Goal: Contribute content: Add original content to the website for others to see

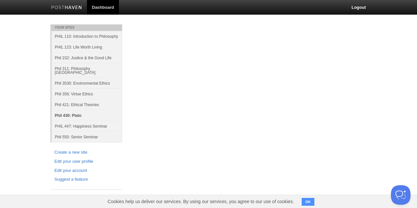
click at [72, 111] on link "Phil 430: Plato" at bounding box center [86, 115] width 71 height 11
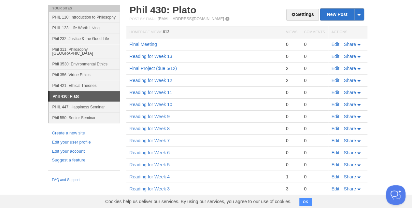
scroll to position [18, 0]
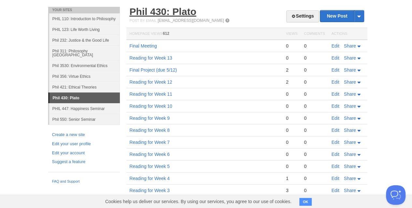
click at [174, 11] on link "Phil 430: Plato" at bounding box center [163, 11] width 67 height 11
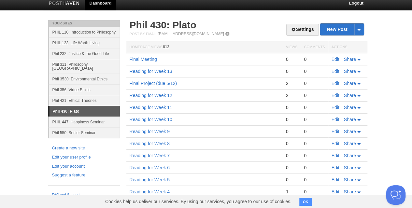
scroll to position [0, 0]
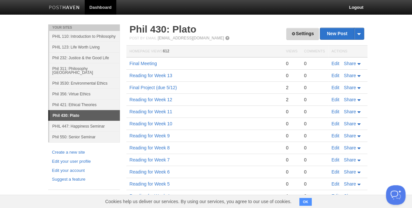
click at [293, 35] on span at bounding box center [293, 34] width 5 height 5
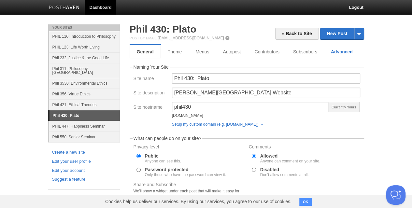
click at [332, 51] on link "Advanced" at bounding box center [342, 51] width 36 height 13
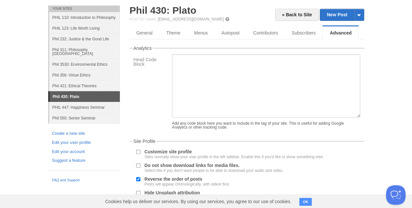
scroll to position [13, 0]
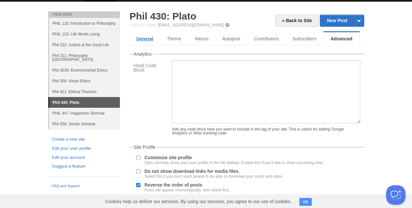
click at [144, 34] on link "General" at bounding box center [145, 38] width 31 height 13
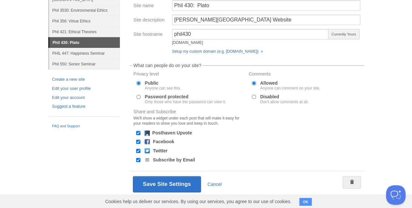
scroll to position [81, 0]
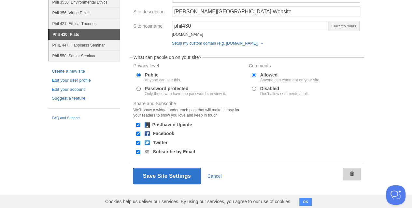
click at [350, 172] on span at bounding box center [352, 174] width 5 height 5
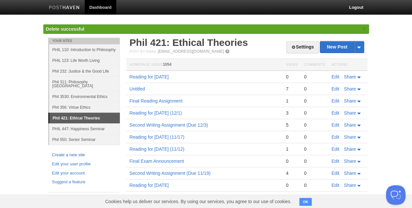
click at [67, 152] on link "Create a new site" at bounding box center [84, 155] width 64 height 7
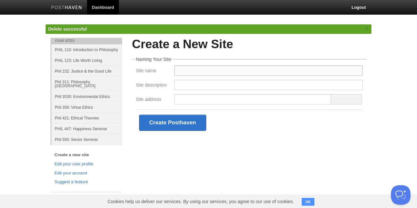
click at [185, 71] on input "Site name" at bounding box center [268, 71] width 188 height 10
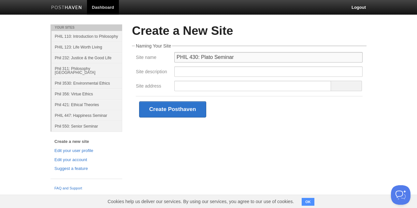
type input "PHIL 430: Plato Seminar"
click at [185, 72] on input "Site description" at bounding box center [268, 71] width 188 height 10
type input "Hamilton College Course Website"
click at [220, 88] on input "Site address" at bounding box center [252, 86] width 157 height 10
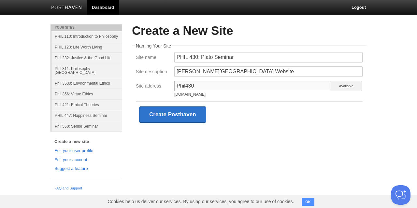
drag, startPoint x: 179, startPoint y: 86, endPoint x: 175, endPoint y: 87, distance: 4.0
click at [175, 87] on input "Phil430" at bounding box center [252, 86] width 157 height 10
click at [197, 85] on input "phil430" at bounding box center [252, 86] width 157 height 10
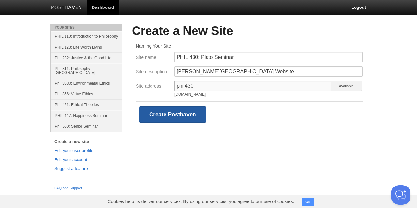
type input "phil430"
click at [195, 114] on button "Create Posthaven" at bounding box center [172, 115] width 67 height 16
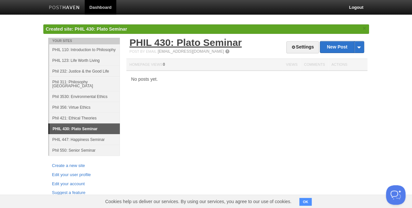
click at [197, 43] on link "PHIL 430: Plato Seminar" at bounding box center [186, 42] width 112 height 11
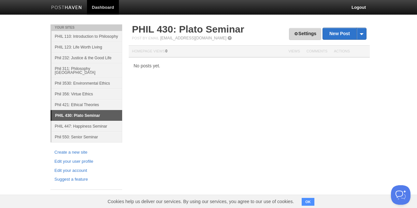
click at [298, 33] on link "Settings" at bounding box center [305, 34] width 32 height 12
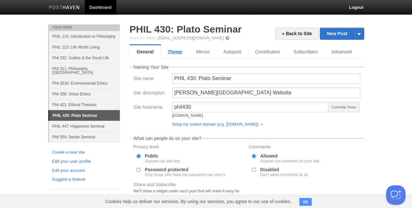
click at [174, 52] on link "Theme" at bounding box center [175, 51] width 28 height 13
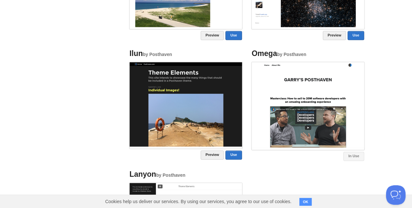
scroll to position [356, 0]
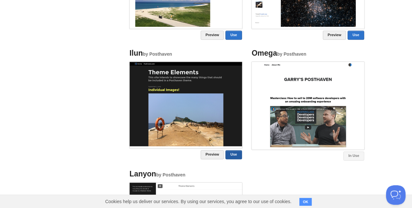
click at [229, 157] on link "Use" at bounding box center [234, 154] width 16 height 9
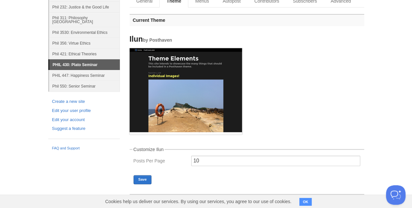
scroll to position [0, 0]
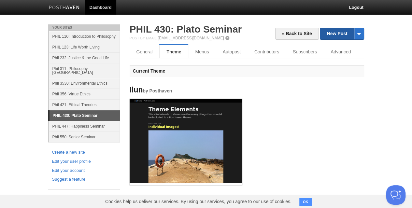
click at [328, 33] on link "New Post" at bounding box center [341, 33] width 43 height 11
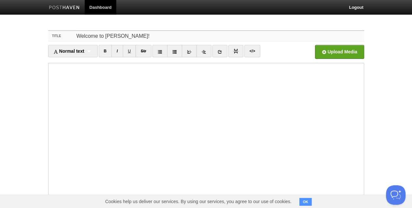
type input "Welcome to [PERSON_NAME]!"
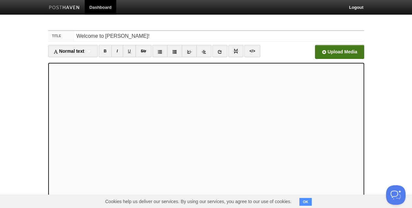
click at [327, 51] on input "file" at bounding box center [142, 53] width 493 height 33
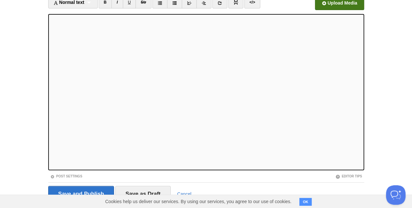
scroll to position [66, 0]
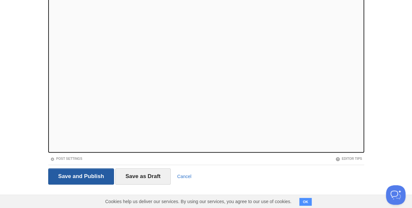
click at [85, 170] on input "Save and Publish" at bounding box center [81, 176] width 66 height 16
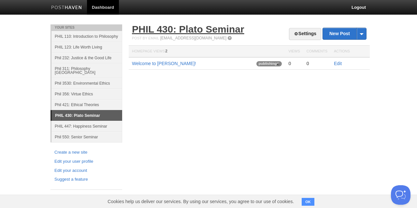
click at [201, 30] on link "PHIL 430: Plato Seminar" at bounding box center [188, 29] width 112 height 11
click at [338, 62] on link "Edit" at bounding box center [338, 63] width 8 height 5
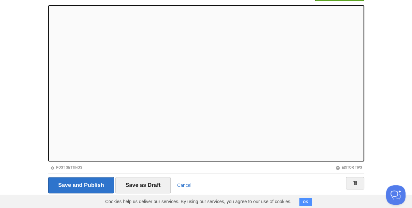
scroll to position [58, 0]
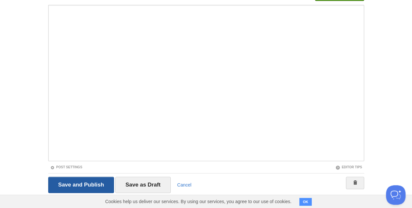
click at [69, 186] on input "Save and Publish" at bounding box center [81, 185] width 66 height 16
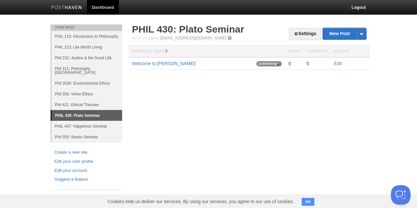
click at [308, 202] on button "OK" at bounding box center [308, 202] width 13 height 8
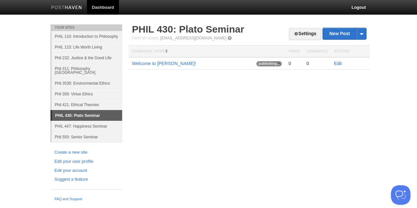
click at [337, 63] on link "Edit" at bounding box center [338, 63] width 8 height 5
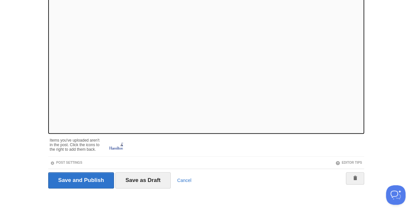
scroll to position [89, 0]
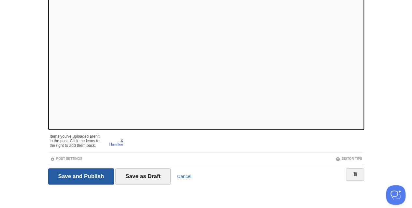
click at [82, 175] on input "Save and Publish" at bounding box center [81, 176] width 66 height 16
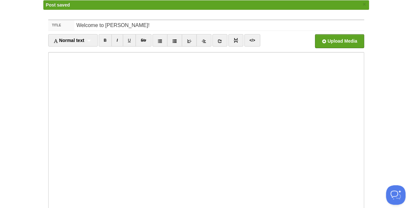
scroll to position [100, 0]
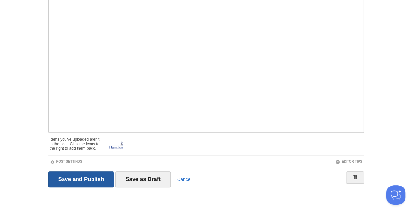
click at [87, 176] on input "Save and Publish" at bounding box center [81, 179] width 66 height 16
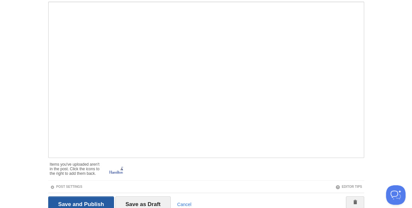
scroll to position [48, 0]
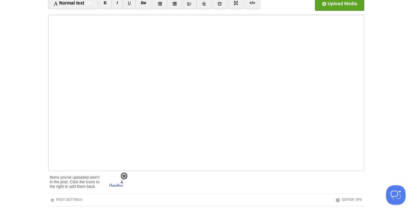
click at [119, 180] on img at bounding box center [117, 183] width 16 height 16
click at [98, 195] on fieldset "Title Welcome to Plato! Normal text Normal text Heading 1 Heading 2 Heading 3 B…" at bounding box center [206, 106] width 316 height 249
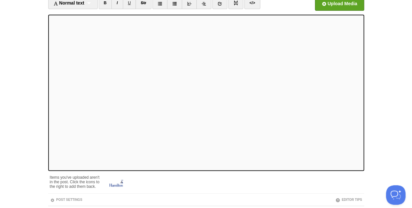
scroll to position [89, 0]
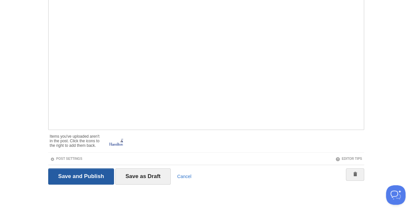
click at [83, 176] on input "Save and Publish" at bounding box center [81, 176] width 66 height 16
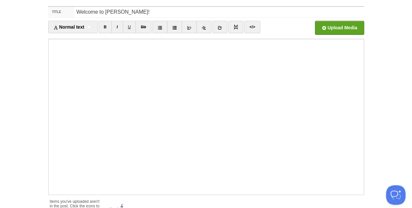
scroll to position [0, 0]
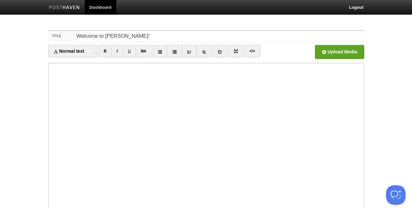
click at [105, 9] on link "Dashboard" at bounding box center [101, 7] width 32 height 15
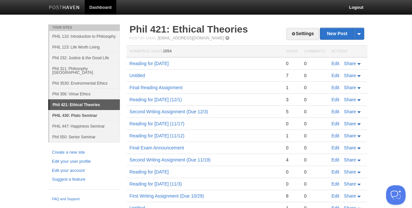
click at [68, 110] on link "PHIL 430: Plato Seminar" at bounding box center [84, 115] width 71 height 11
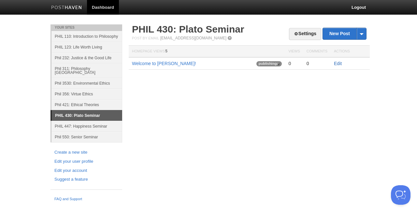
click at [337, 64] on link "Edit" at bounding box center [338, 63] width 8 height 5
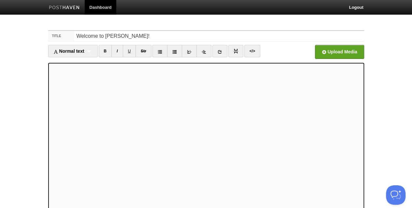
scroll to position [66, 0]
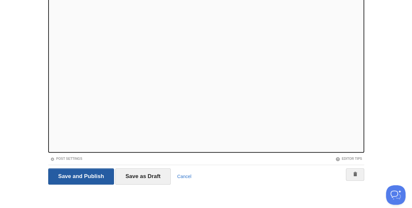
click at [72, 172] on input "Save and Publish" at bounding box center [81, 176] width 66 height 16
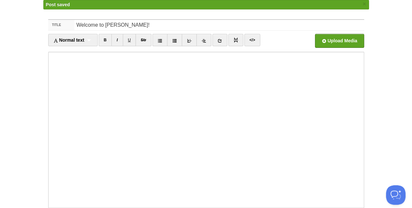
scroll to position [4, 0]
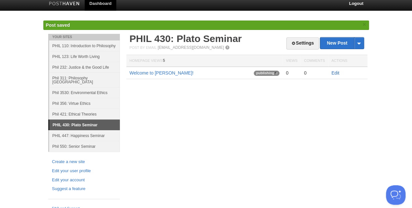
click at [334, 72] on link "Edit" at bounding box center [336, 72] width 8 height 5
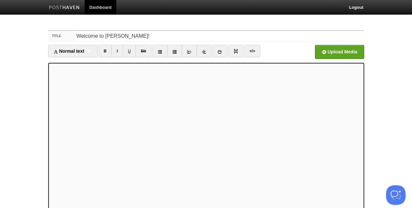
scroll to position [66, 0]
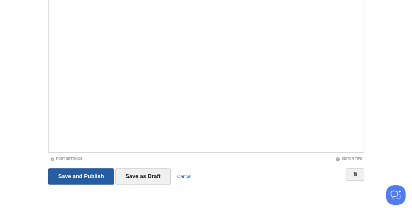
click at [57, 174] on input "Save and Publish" at bounding box center [81, 176] width 66 height 16
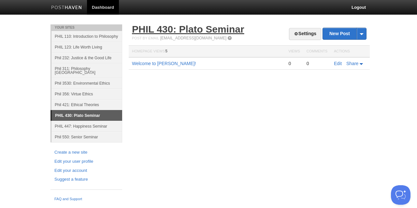
click at [208, 31] on link "PHIL 430: Plato Seminar" at bounding box center [188, 29] width 112 height 11
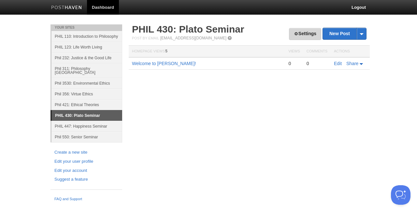
click at [297, 36] on link "Settings" at bounding box center [305, 34] width 32 height 12
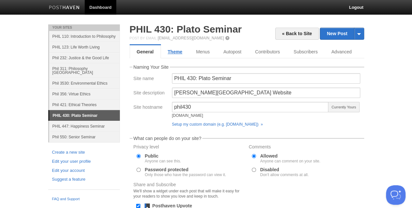
click at [176, 52] on link "Theme" at bounding box center [175, 51] width 28 height 13
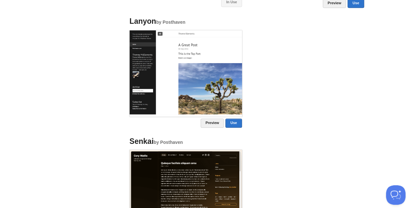
scroll to position [490, 0]
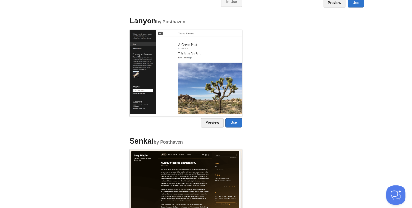
click at [202, 63] on img at bounding box center [186, 72] width 112 height 84
click at [234, 122] on link "Use" at bounding box center [234, 122] width 16 height 9
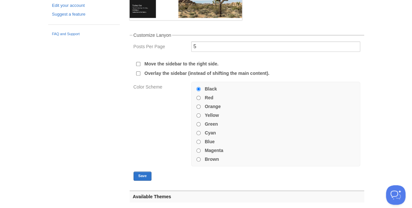
scroll to position [166, 0]
drag, startPoint x: 194, startPoint y: 47, endPoint x: 198, endPoint y: 47, distance: 4.9
click at [198, 47] on input "5" at bounding box center [275, 46] width 169 height 10
type input "10"
click at [157, 54] on div "Posts Per Page 10" at bounding box center [247, 48] width 231 height 14
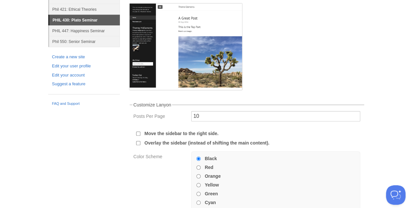
scroll to position [95, 0]
click at [137, 135] on input "Move the sidebar to the right side." at bounding box center [138, 134] width 4 height 4
checkbox input "true"
click at [137, 144] on input "Overlay the sidebar (instead of shifting the main content)." at bounding box center [138, 143] width 4 height 4
checkbox input "true"
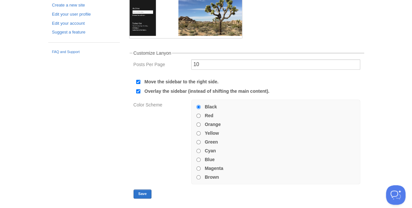
scroll to position [148, 0]
click at [198, 141] on input "Green" at bounding box center [199, 142] width 4 height 4
radio input "true"
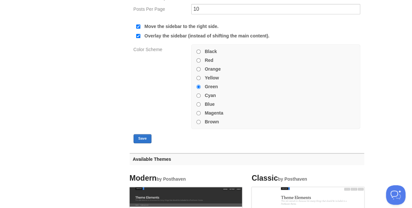
scroll to position [204, 0]
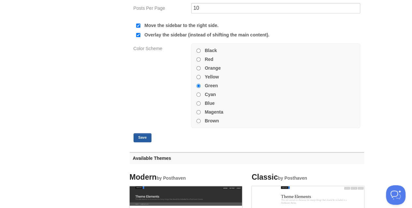
click at [145, 136] on button "Save" at bounding box center [143, 137] width 18 height 9
click at [198, 49] on input "Black" at bounding box center [199, 51] width 4 height 4
radio input "true"
click at [138, 35] on input "Overlay the sidebar (instead of shifting the main content)." at bounding box center [138, 35] width 4 height 4
checkbox input "false"
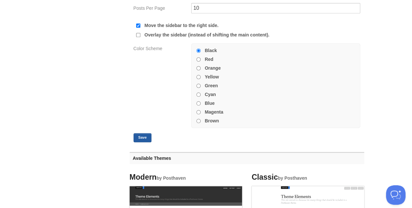
click at [138, 136] on button "Save" at bounding box center [143, 137] width 18 height 9
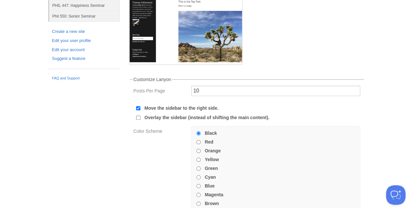
scroll to position [182, 0]
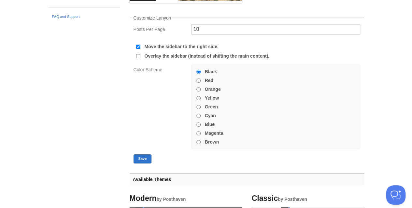
click at [198, 133] on input "Magenta" at bounding box center [199, 133] width 4 height 4
radio input "true"
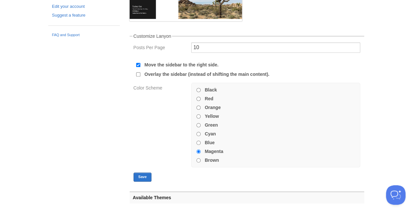
scroll to position [162, 0]
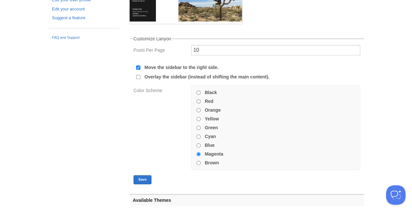
click at [137, 77] on input "Overlay the sidebar (instead of shifting the main content)." at bounding box center [138, 77] width 4 height 4
click at [138, 76] on input "Overlay the sidebar (instead of shifting the main content)." at bounding box center [138, 77] width 4 height 4
checkbox input "false"
click at [138, 66] on input "Move the sidebar to the right side." at bounding box center [138, 68] width 4 height 4
checkbox input "false"
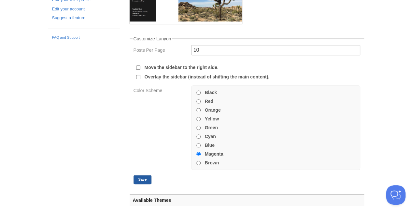
click at [143, 179] on button "Save" at bounding box center [143, 179] width 18 height 9
click at [197, 91] on input "Black" at bounding box center [199, 93] width 4 height 4
radio input "true"
click at [145, 180] on button "Save" at bounding box center [143, 179] width 18 height 9
click at [199, 139] on div at bounding box center [198, 137] width 7 height 6
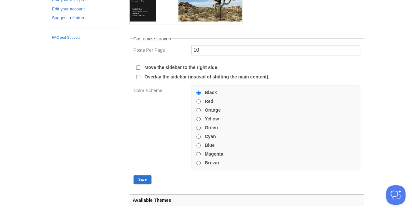
click at [198, 136] on input "Cyan" at bounding box center [199, 137] width 4 height 4
radio input "true"
click at [142, 179] on button "Save" at bounding box center [143, 179] width 18 height 9
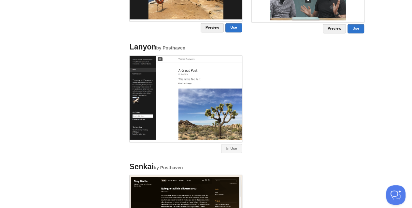
scroll to position [677, 0]
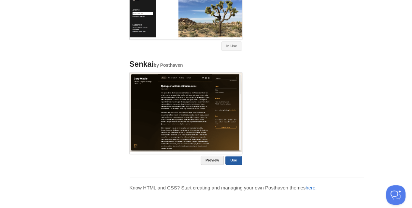
click at [231, 161] on link "Use" at bounding box center [234, 160] width 16 height 9
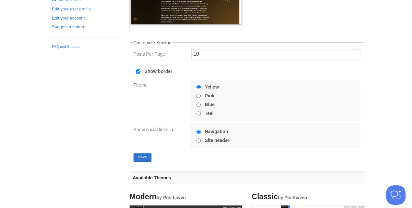
scroll to position [163, 0]
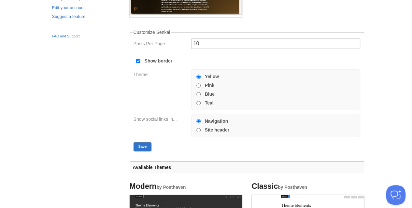
click at [197, 94] on input "Blue" at bounding box center [199, 94] width 4 height 4
radio input "true"
click at [197, 77] on input "Yellow" at bounding box center [199, 77] width 4 height 4
radio input "true"
click at [143, 146] on button "Save" at bounding box center [143, 146] width 18 height 9
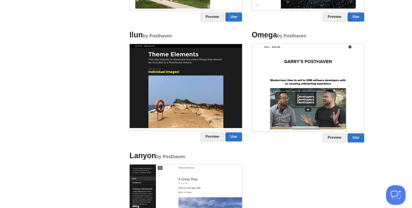
scroll to position [433, 0]
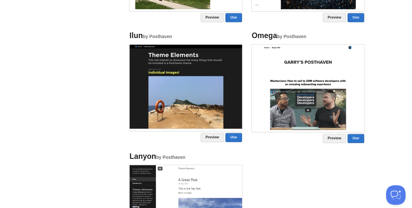
click at [310, 68] on img at bounding box center [308, 87] width 112 height 85
click at [357, 137] on link "Use" at bounding box center [356, 138] width 16 height 9
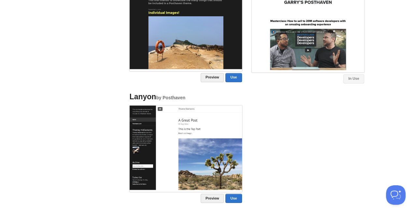
scroll to position [65, 0]
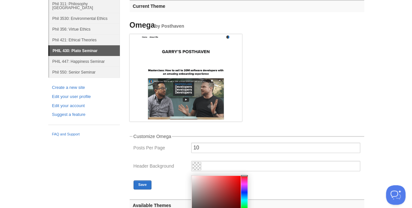
click at [195, 167] on span at bounding box center [197, 166] width 8 height 8
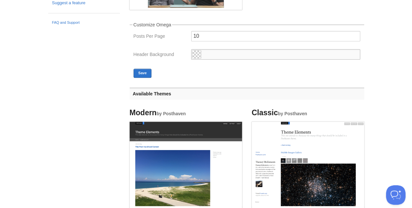
scroll to position [178, 0]
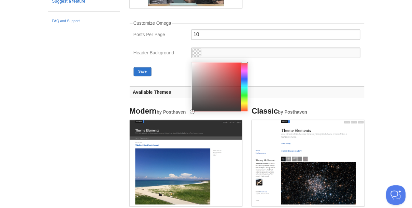
click at [196, 53] on span at bounding box center [197, 53] width 8 height 8
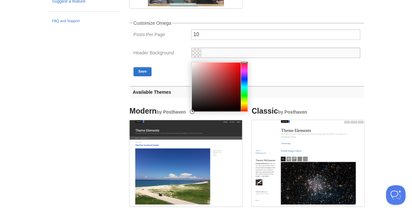
type input "#cf3c3c"
click at [226, 72] on div at bounding box center [216, 87] width 49 height 49
click at [138, 71] on button "Save" at bounding box center [143, 71] width 18 height 9
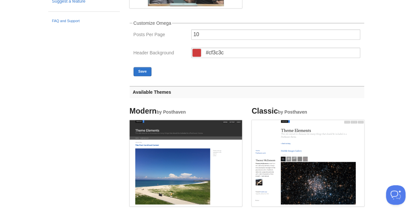
scroll to position [0, 0]
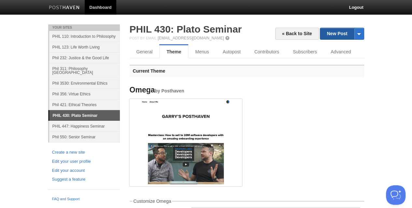
click at [334, 35] on link "New Post" at bounding box center [341, 33] width 43 height 11
click at [298, 32] on link "« Back to Site" at bounding box center [297, 34] width 44 height 12
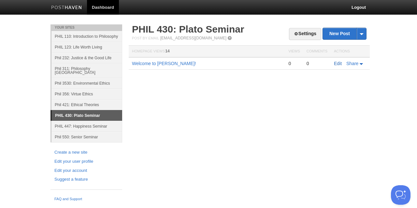
click at [336, 62] on link "Edit" at bounding box center [338, 63] width 8 height 5
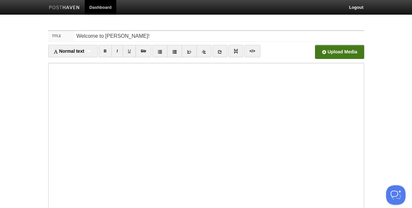
click at [328, 51] on input "file" at bounding box center [142, 53] width 493 height 33
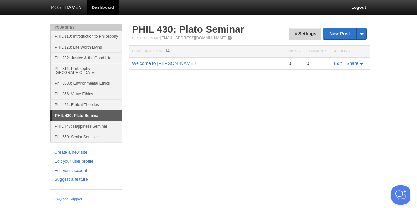
click at [297, 34] on link "Settings" at bounding box center [305, 34] width 32 height 12
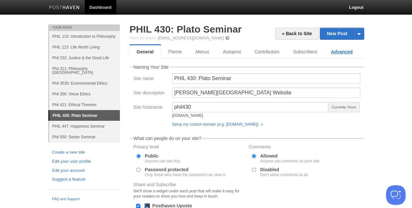
click at [335, 53] on link "Advanced" at bounding box center [342, 51] width 36 height 13
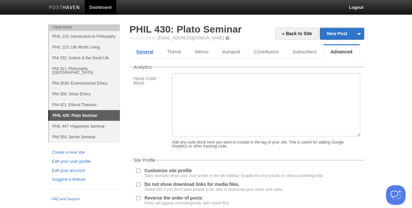
click at [148, 54] on link "General" at bounding box center [145, 51] width 31 height 13
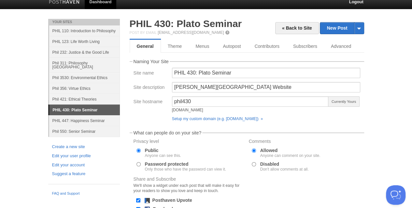
scroll to position [4, 0]
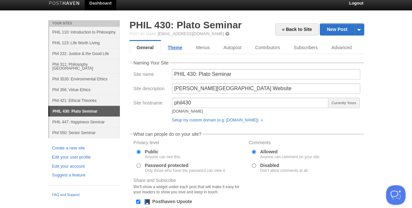
click at [171, 47] on link "Theme" at bounding box center [175, 47] width 28 height 13
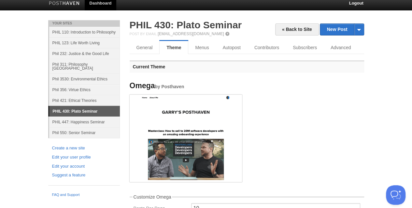
scroll to position [109, 0]
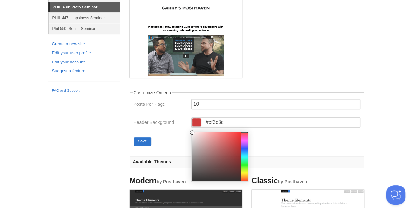
click at [196, 122] on span at bounding box center [197, 123] width 8 height 8
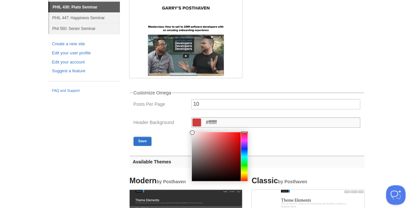
click at [245, 137] on div at bounding box center [244, 156] width 7 height 49
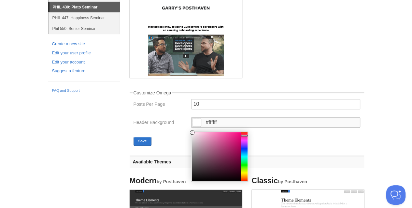
click at [245, 135] on div at bounding box center [244, 156] width 7 height 49
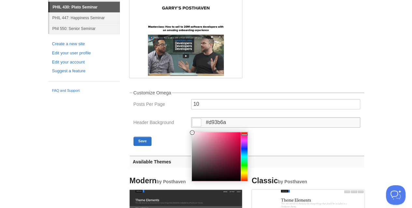
click at [227, 139] on div at bounding box center [216, 156] width 49 height 49
click at [224, 147] on div at bounding box center [216, 156] width 49 height 49
click at [230, 136] on div at bounding box center [216, 156] width 49 height 49
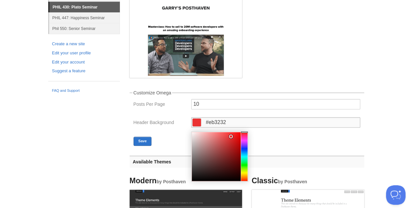
click at [245, 132] on div at bounding box center [244, 156] width 7 height 49
click at [212, 137] on div at bounding box center [216, 156] width 49 height 49
click at [219, 135] on div at bounding box center [216, 156] width 49 height 49
click at [221, 152] on div at bounding box center [216, 156] width 49 height 49
click at [211, 140] on div at bounding box center [216, 156] width 49 height 49
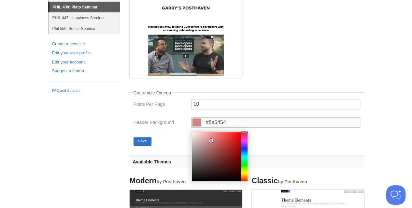
click at [211, 155] on div at bounding box center [216, 156] width 49 height 49
click at [216, 148] on div at bounding box center [216, 156] width 49 height 49
click at [213, 137] on div at bounding box center [216, 156] width 49 height 49
click at [227, 138] on div at bounding box center [216, 156] width 49 height 49
click at [224, 135] on div at bounding box center [216, 156] width 49 height 49
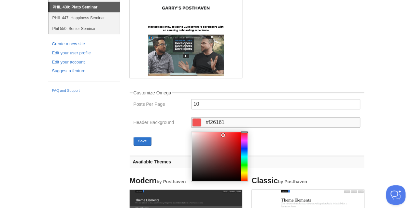
click at [221, 135] on div at bounding box center [216, 156] width 49 height 49
click at [220, 137] on div at bounding box center [216, 156] width 49 height 49
click at [223, 141] on div at bounding box center [216, 156] width 49 height 49
click at [222, 143] on div at bounding box center [216, 156] width 49 height 49
type input "#d65c5c"
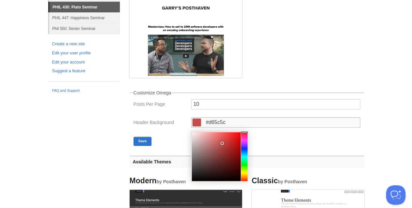
click at [219, 140] on div at bounding box center [216, 156] width 49 height 49
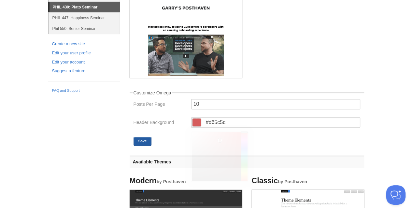
click at [143, 140] on button "Save" at bounding box center [143, 141] width 18 height 9
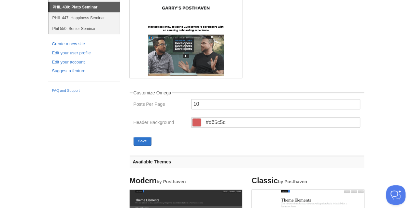
scroll to position [0, 0]
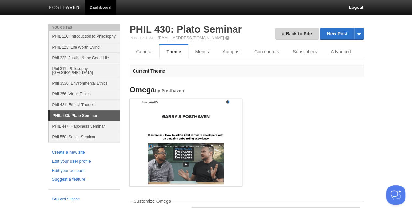
click at [287, 36] on link "« Back to Site" at bounding box center [297, 34] width 44 height 12
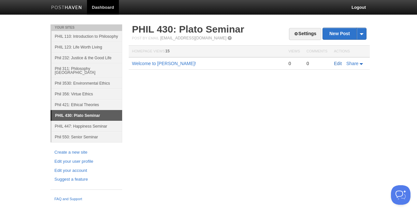
click at [341, 63] on link "Edit" at bounding box center [338, 63] width 8 height 5
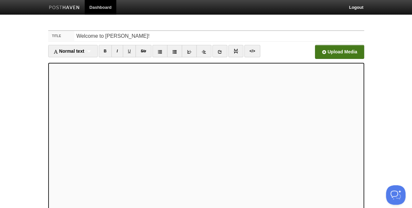
click at [326, 54] on input "file" at bounding box center [142, 53] width 493 height 33
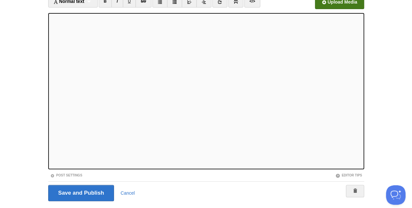
scroll to position [52, 0]
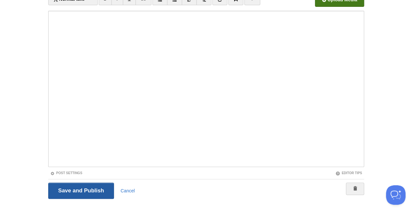
click at [93, 187] on input "Save and Publish" at bounding box center [81, 191] width 66 height 16
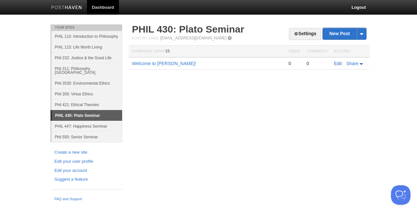
click at [338, 64] on link "Edit" at bounding box center [338, 63] width 8 height 5
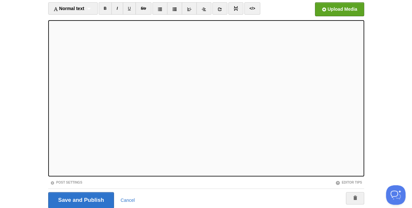
scroll to position [45, 0]
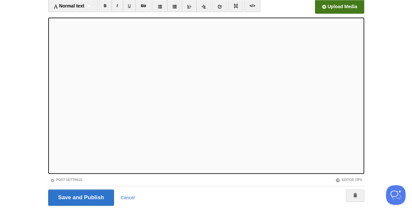
click at [337, 7] on input "file" at bounding box center [142, 8] width 493 height 33
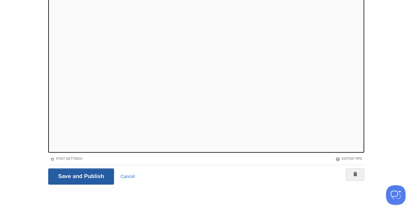
click at [106, 170] on input "Save and Publish" at bounding box center [81, 176] width 66 height 16
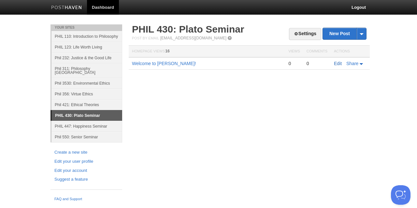
click at [339, 63] on link "Edit" at bounding box center [338, 63] width 8 height 5
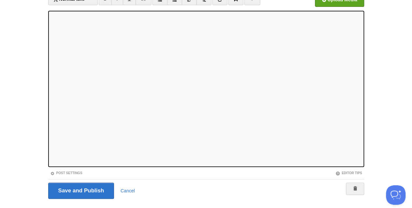
scroll to position [66, 0]
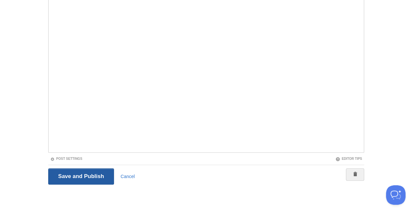
click at [92, 177] on input "Save and Publish" at bounding box center [81, 176] width 66 height 16
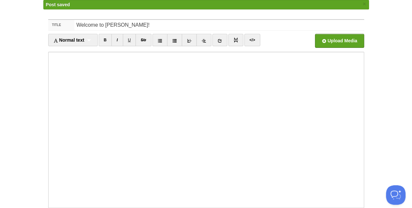
scroll to position [4, 0]
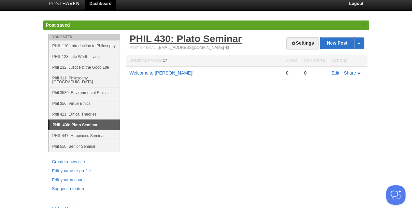
click at [202, 37] on link "PHIL 430: Plato Seminar" at bounding box center [186, 38] width 112 height 11
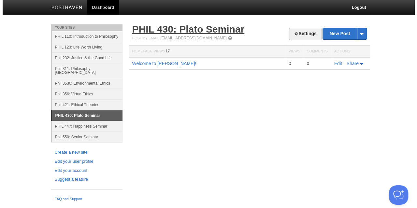
scroll to position [0, 0]
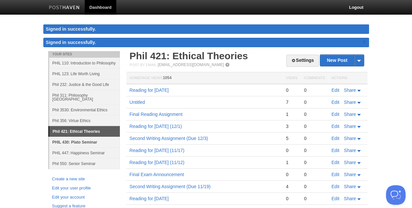
click at [75, 137] on link "PHIL 430: Plato Seminar" at bounding box center [84, 142] width 71 height 11
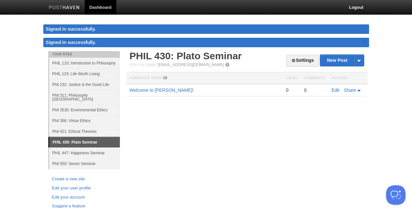
click at [335, 91] on link "Edit" at bounding box center [336, 90] width 8 height 5
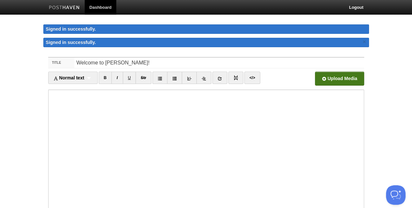
click at [318, 79] on input "file" at bounding box center [142, 80] width 493 height 33
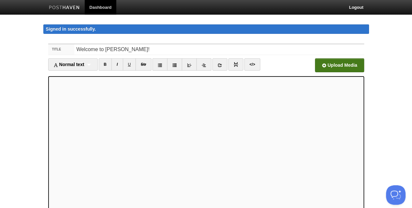
scroll to position [80, 0]
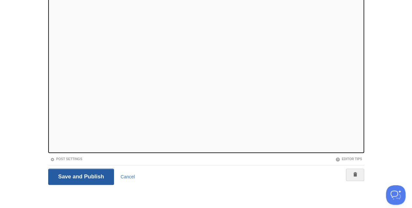
click at [85, 172] on input "Save and Publish" at bounding box center [81, 177] width 66 height 16
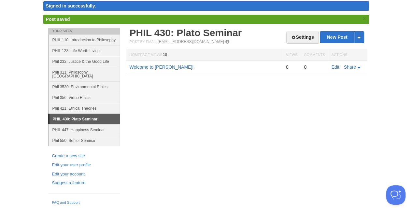
scroll to position [17, 0]
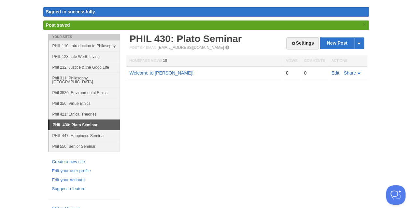
click at [334, 72] on link "Edit" at bounding box center [336, 72] width 8 height 5
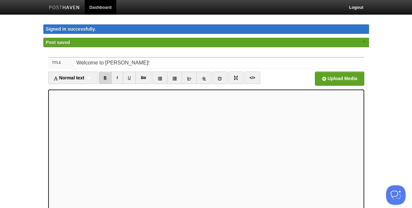
click at [106, 76] on link "B" at bounding box center [105, 78] width 13 height 12
click at [109, 76] on link "B" at bounding box center [105, 78] width 13 height 12
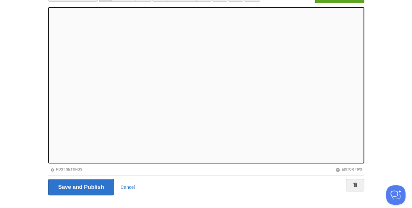
scroll to position [80, 0]
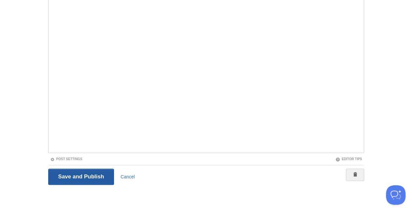
click at [90, 175] on input "Save and Publish" at bounding box center [81, 177] width 66 height 16
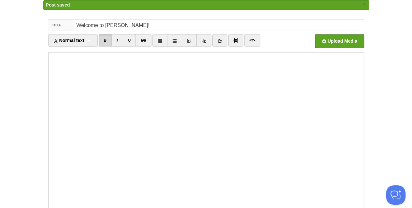
scroll to position [17, 0]
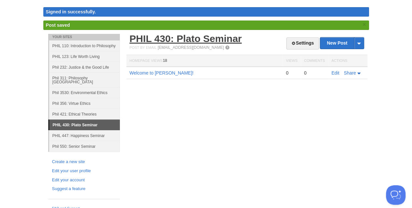
click at [190, 40] on link "PHIL 430: Plato Seminar" at bounding box center [186, 38] width 112 height 11
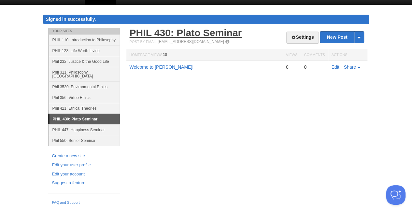
scroll to position [4, 0]
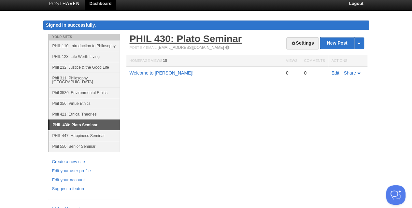
click at [185, 37] on link "PHIL 430: Plato Seminar" at bounding box center [186, 38] width 112 height 11
